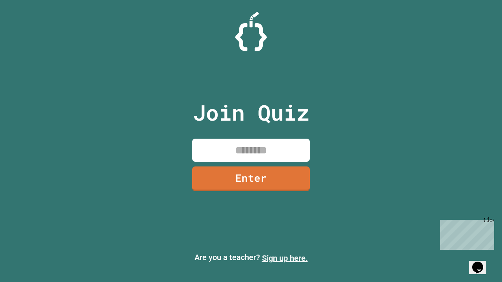
click at [285, 258] on link "Sign up here." at bounding box center [285, 258] width 46 height 9
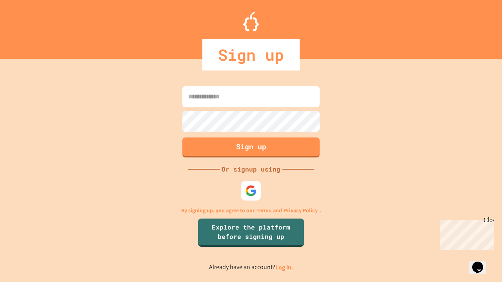
click at [285, 267] on link "Log in." at bounding box center [284, 268] width 18 height 8
